Goal: Use online tool/utility: Utilize a website feature to perform a specific function

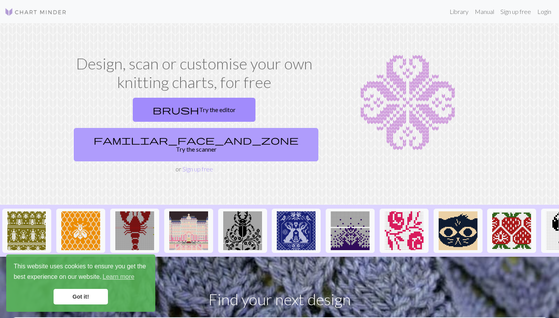
click at [261, 128] on link "familiar_face_and_zone Try the scanner" at bounding box center [196, 144] width 244 height 33
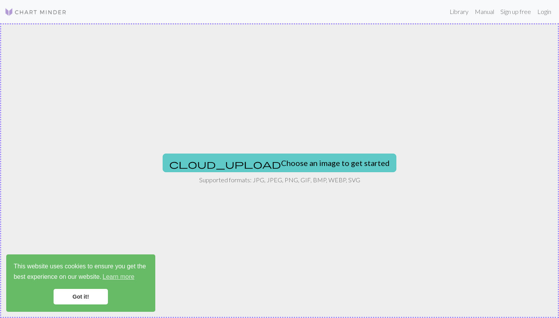
click at [284, 163] on button "cloud_upload Choose an image to get started" at bounding box center [280, 163] width 234 height 19
type input "C:\fakepath\0a7b1e587a9b923dbec64e8a9d19217b.jpg"
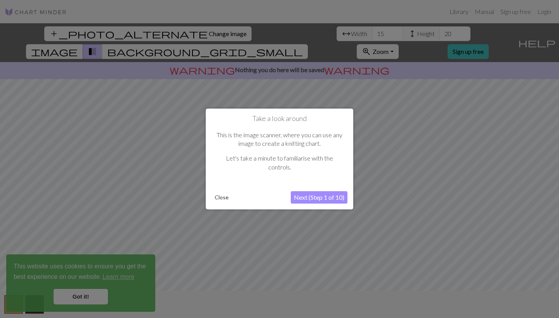
click at [335, 192] on button "Next (Step 1 of 10)" at bounding box center [319, 197] width 57 height 12
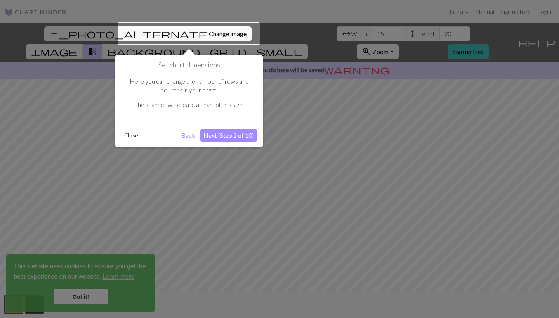
click at [181, 31] on div at bounding box center [189, 34] width 142 height 23
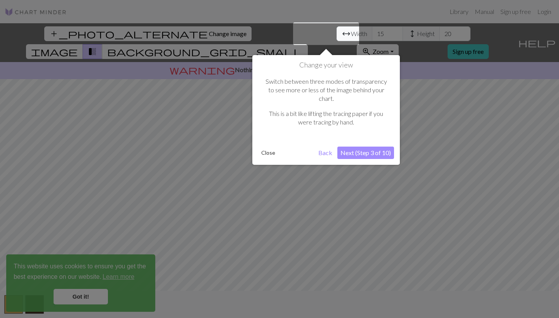
click at [181, 31] on div at bounding box center [279, 159] width 559 height 318
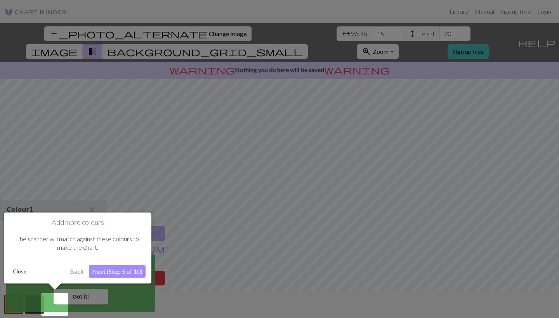
click at [192, 216] on div at bounding box center [279, 159] width 559 height 318
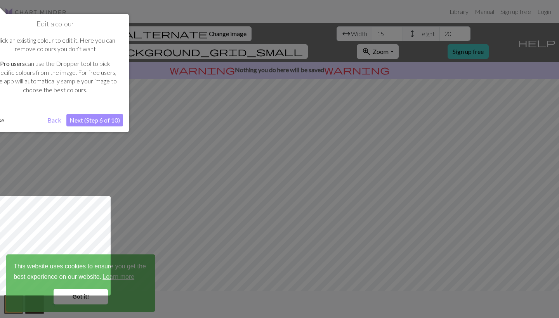
click at [98, 121] on button "Next (Step 6 of 10)" at bounding box center [94, 120] width 57 height 12
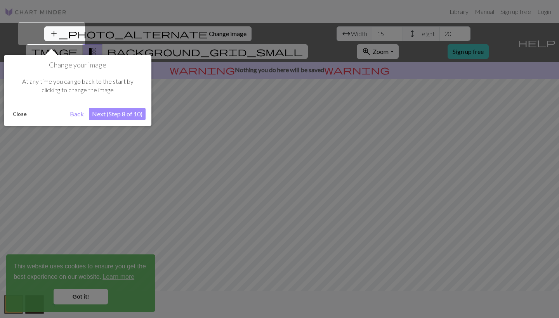
click at [126, 114] on button "Next (Step 8 of 10)" at bounding box center [117, 114] width 57 height 12
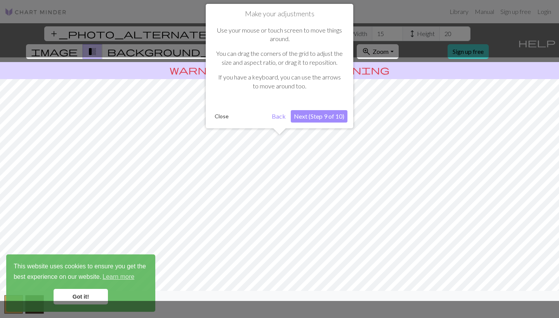
click at [333, 119] on button "Next (Step 9 of 10)" at bounding box center [319, 116] width 57 height 12
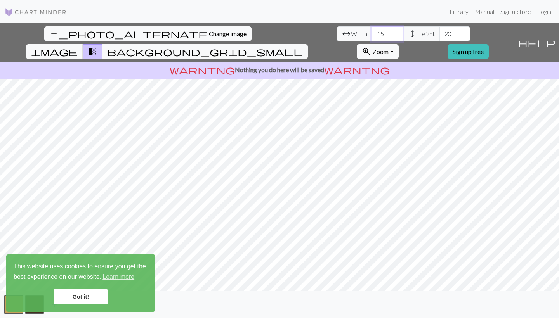
click at [372, 33] on input "15" at bounding box center [387, 33] width 31 height 15
type input "20"
click at [78, 46] on span "image" at bounding box center [54, 51] width 47 height 11
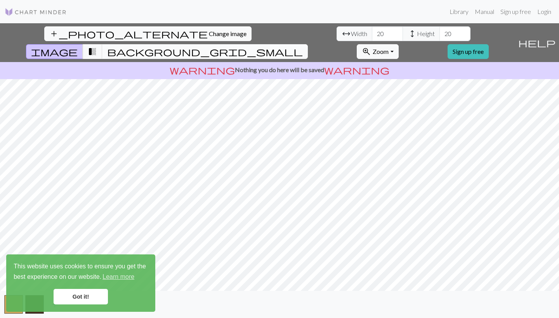
click at [303, 46] on span "background_grid_small" at bounding box center [205, 51] width 196 height 11
